Goal: Find specific page/section: Find specific page/section

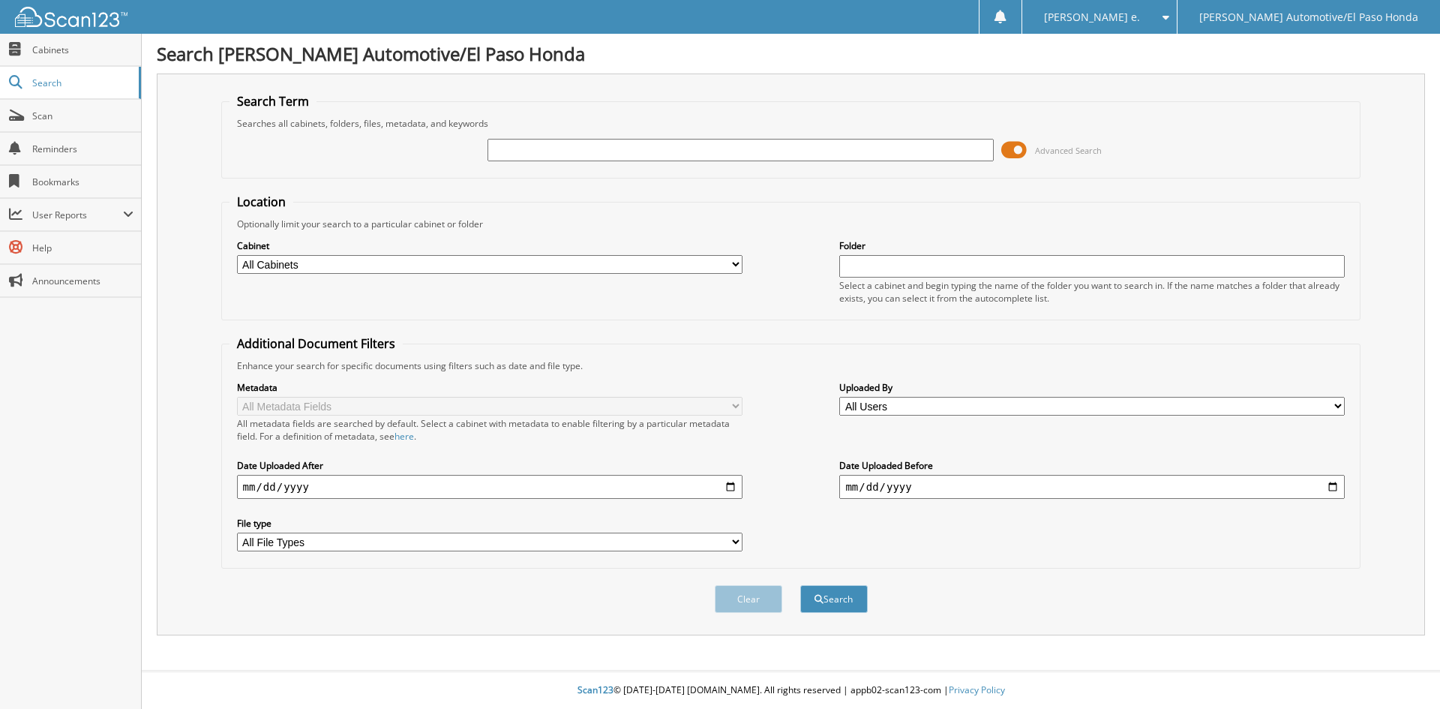
click at [525, 157] on input "text" at bounding box center [741, 150] width 506 height 23
type input "[PERSON_NAME]"
click at [837, 601] on button "Search" at bounding box center [835, 599] width 68 height 28
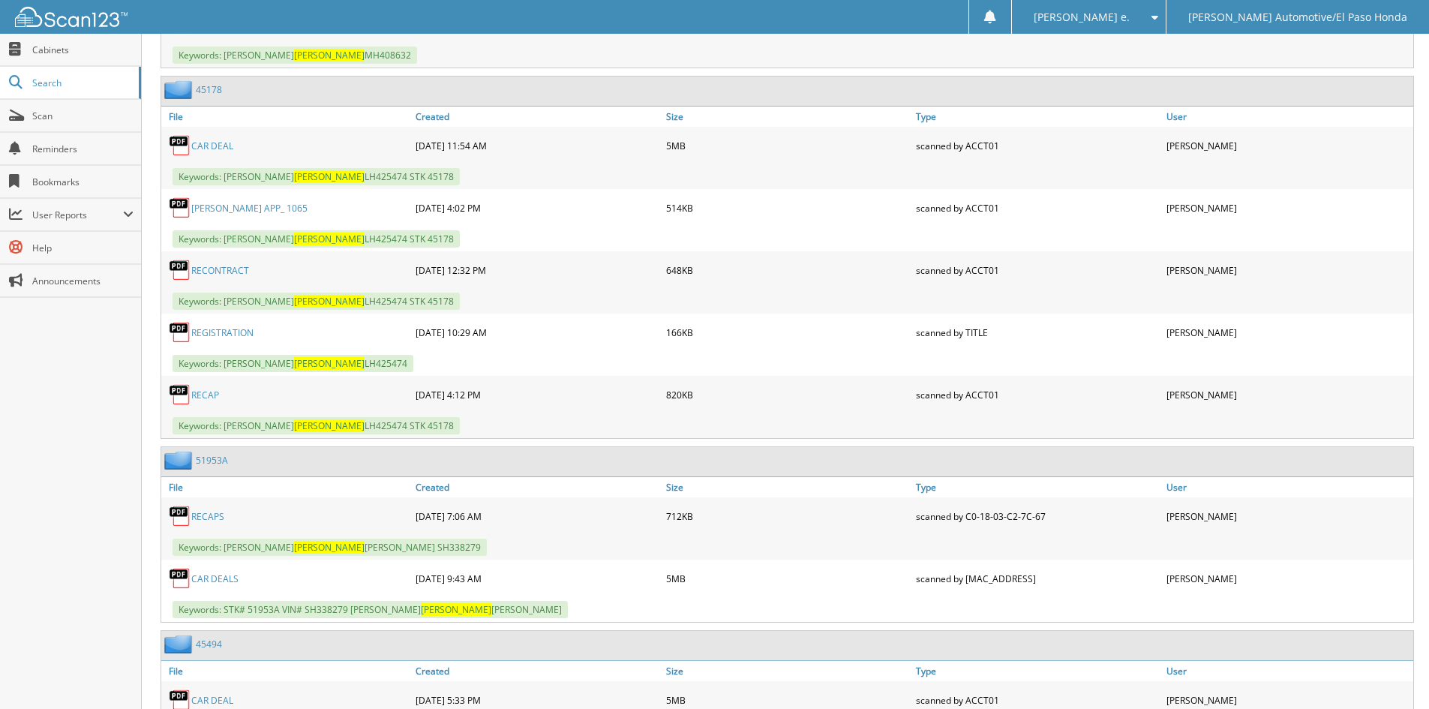
scroll to position [1200, 0]
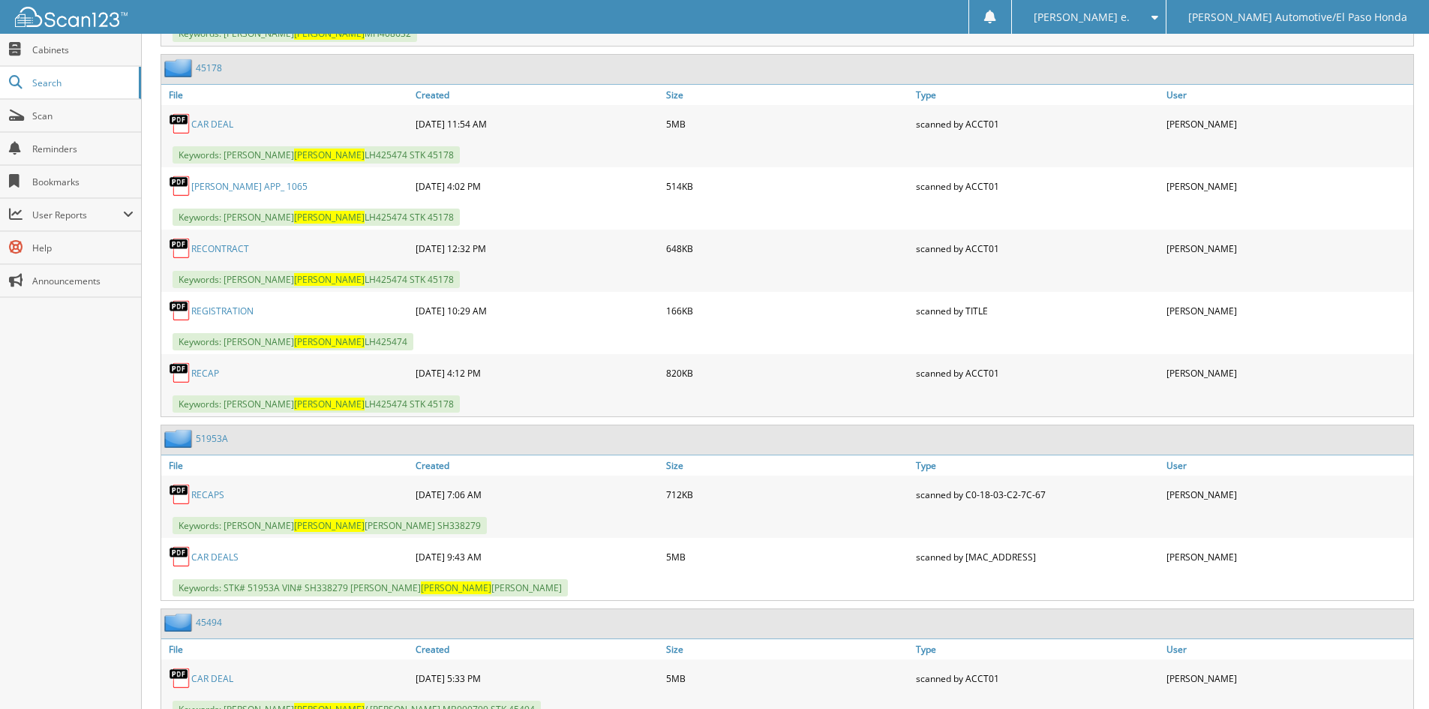
click at [212, 440] on link "51953A" at bounding box center [212, 438] width 32 height 13
